Goal: Task Accomplishment & Management: Manage account settings

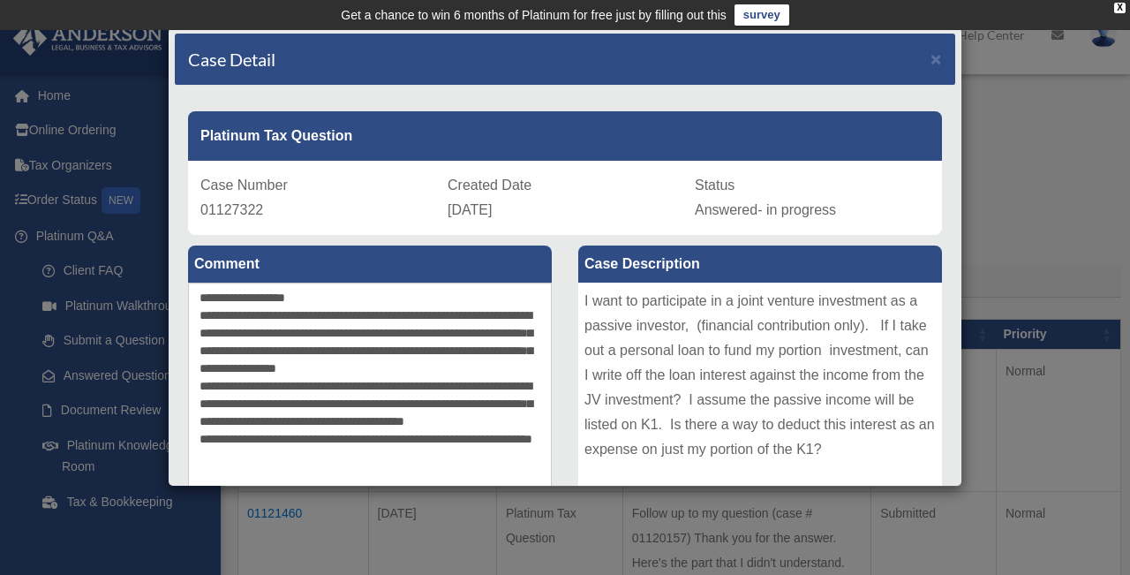
scroll to position [209, 0]
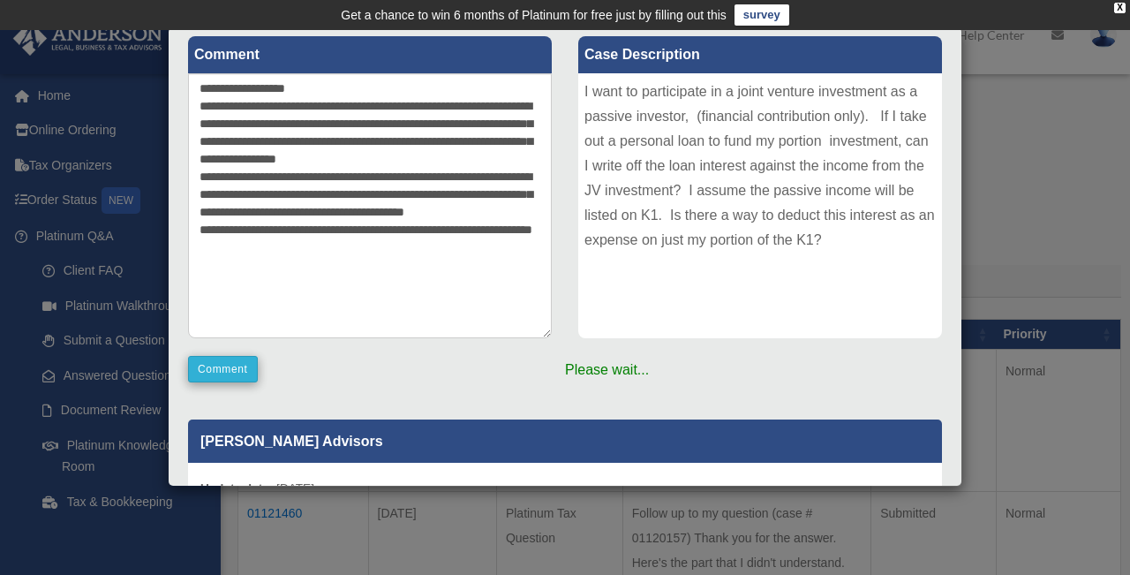
click at [246, 368] on button "Comment" at bounding box center [223, 369] width 70 height 26
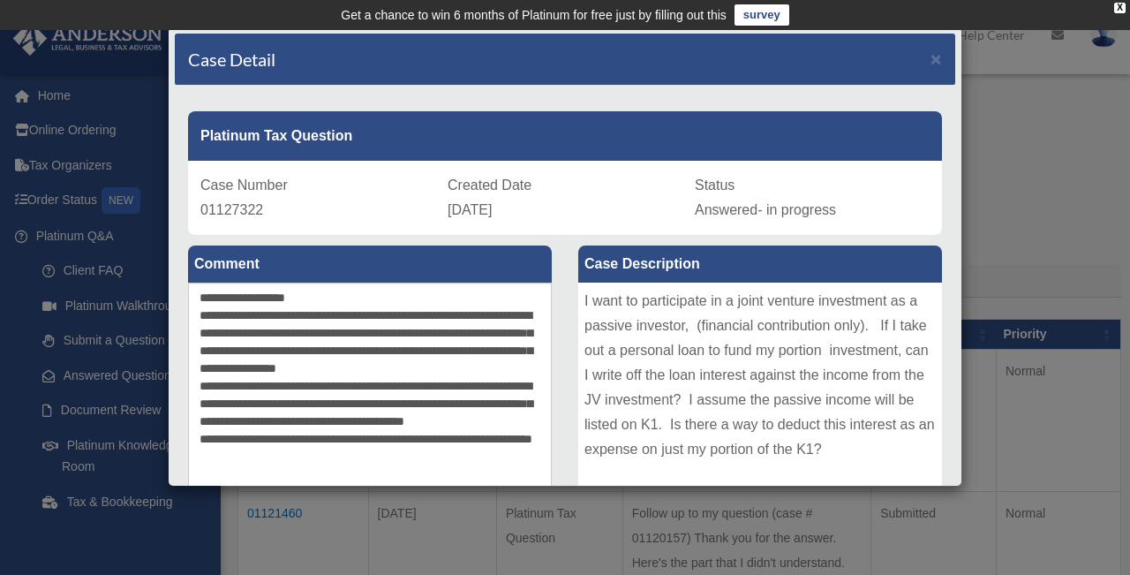
scroll to position [0, 0]
click at [929, 63] on div "Case Detail ×" at bounding box center [565, 60] width 780 height 52
click at [937, 62] on span "×" at bounding box center [935, 59] width 11 height 20
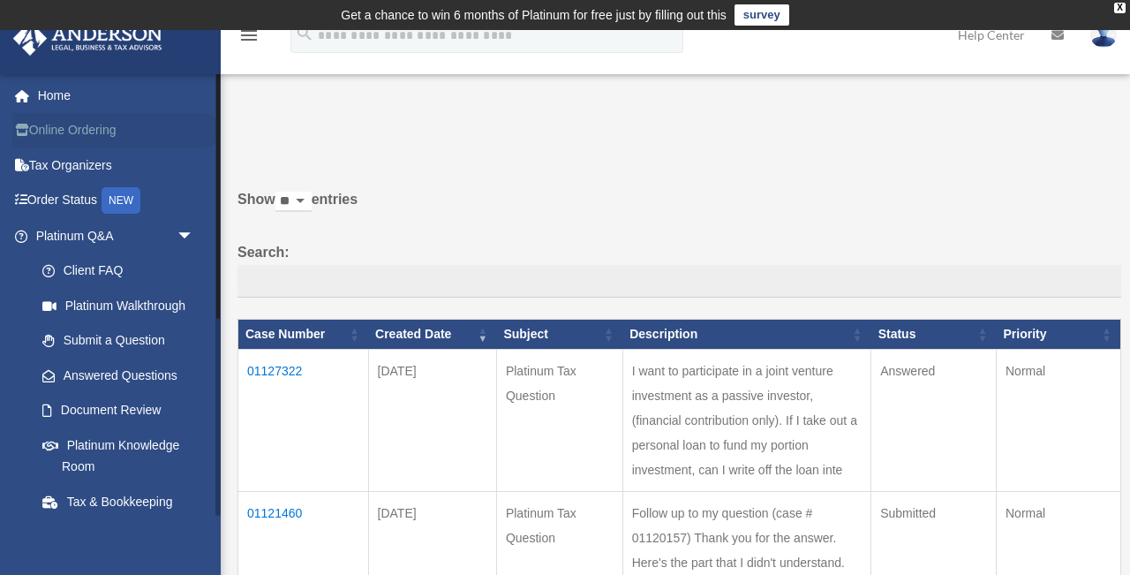
click at [73, 127] on link "Online Ordering" at bounding box center [116, 130] width 208 height 35
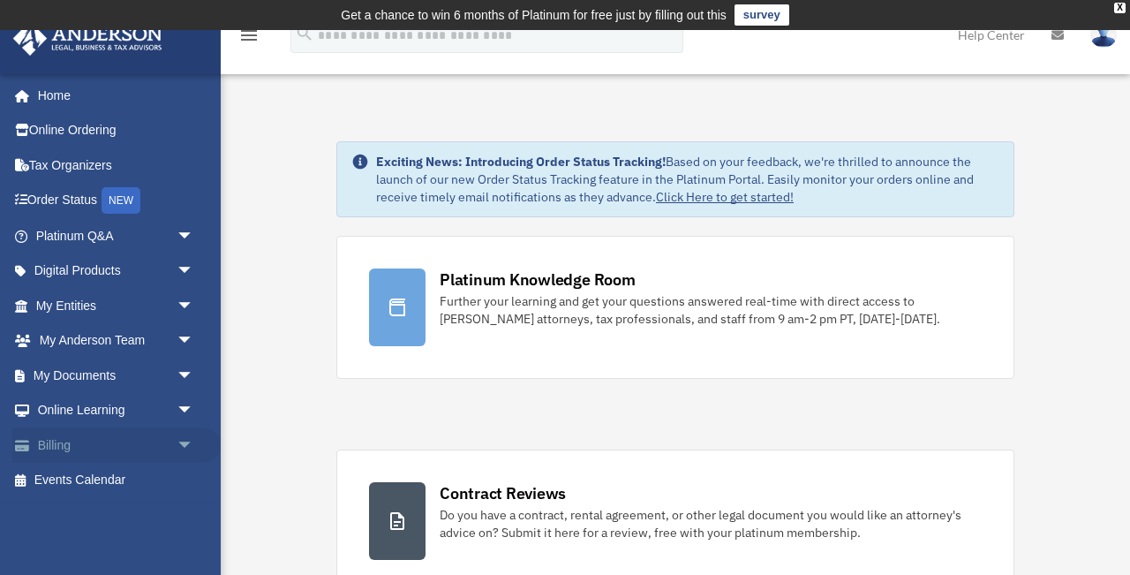
click at [68, 443] on link "Billing arrow_drop_down" at bounding box center [116, 444] width 208 height 35
click at [184, 439] on span "arrow_drop_down" at bounding box center [194, 445] width 35 height 36
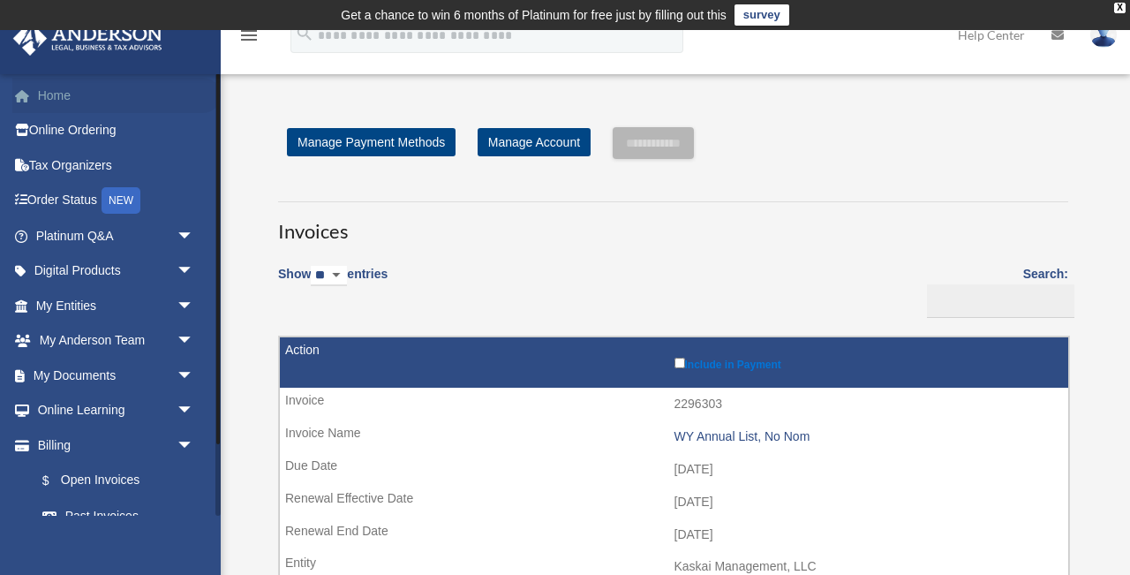
click at [65, 102] on link "Home" at bounding box center [116, 95] width 208 height 35
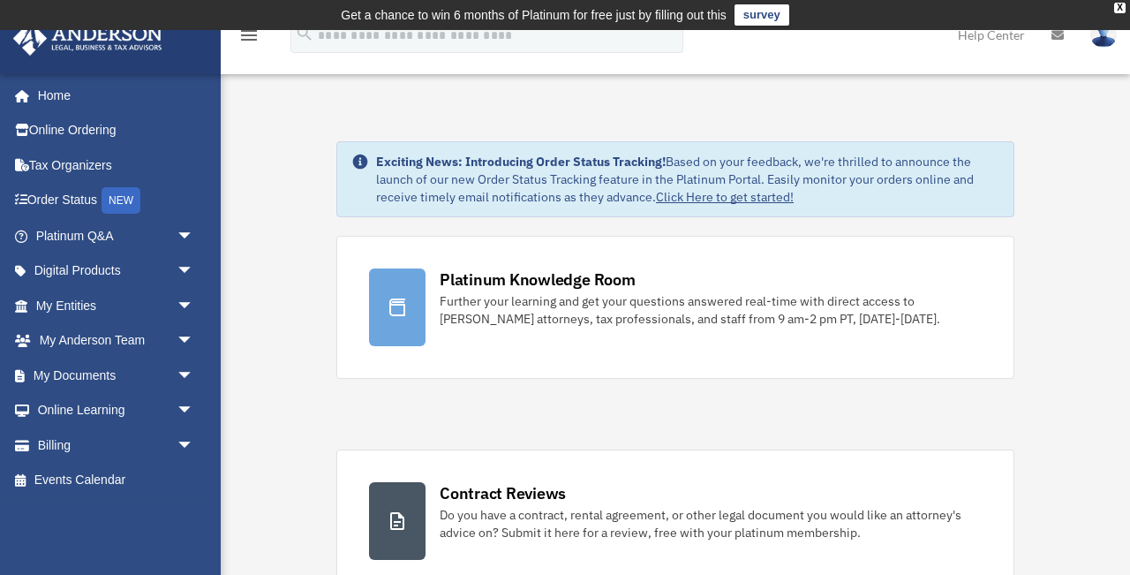
click at [1101, 42] on img at bounding box center [1103, 35] width 26 height 26
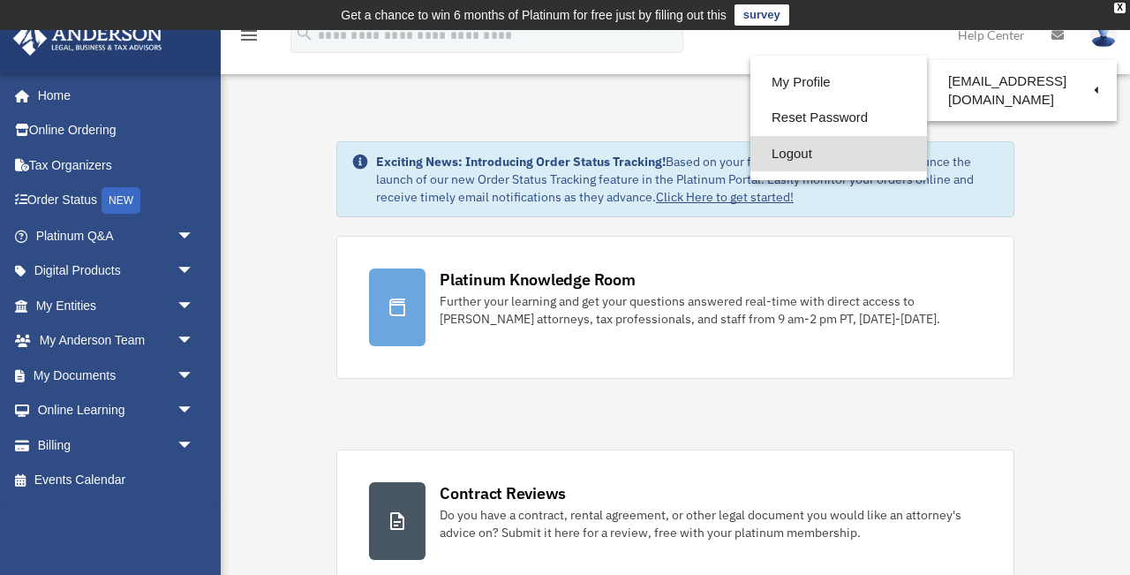
click at [809, 149] on link "Logout" at bounding box center [838, 154] width 177 height 36
